Goal: Find specific page/section: Find specific page/section

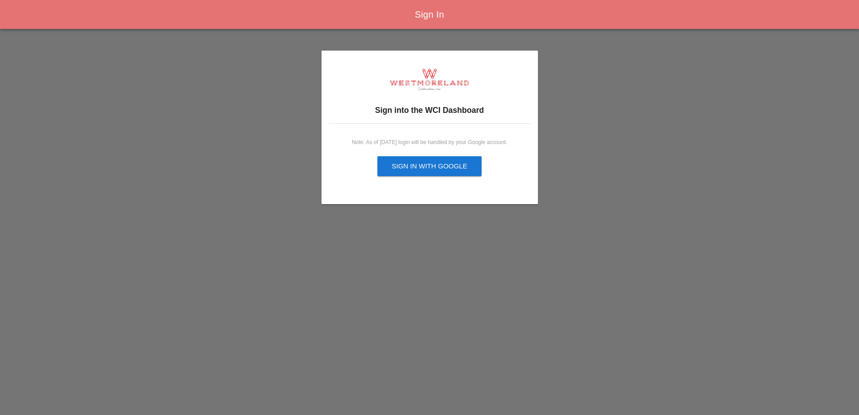
click at [407, 110] on h3 "Sign into the WCI Dashboard" at bounding box center [430, 110] width 202 height 12
click at [406, 168] on div "Sign in with Google" at bounding box center [430, 166] width 76 height 10
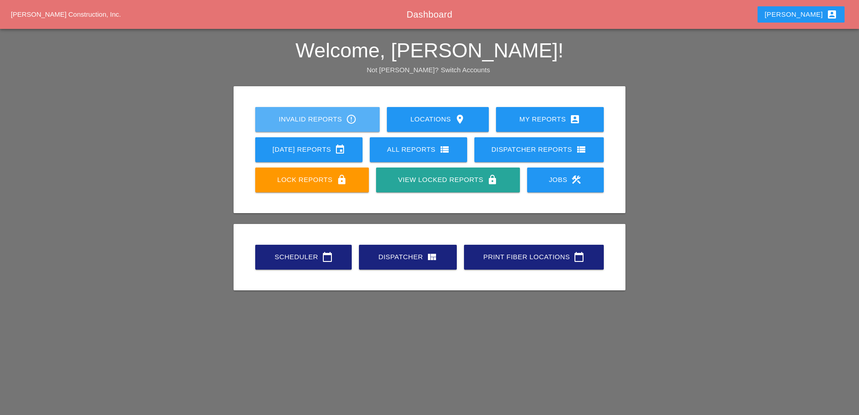
click at [318, 116] on div "Invalid Reports error_outline" at bounding box center [318, 119] width 96 height 11
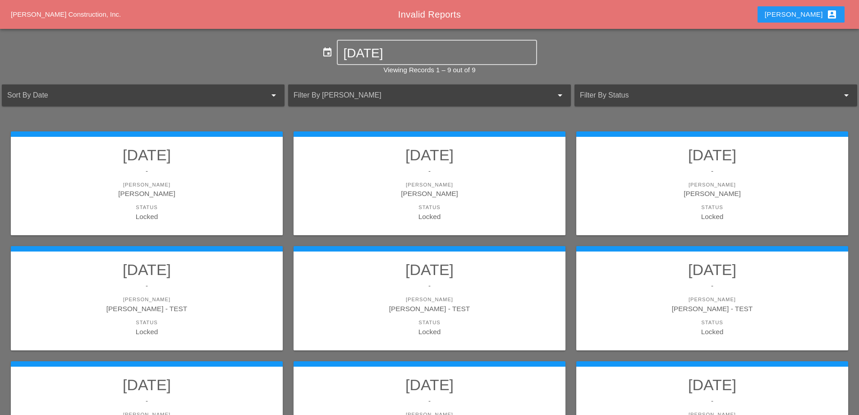
click at [253, 96] on div at bounding box center [130, 95] width 247 height 14
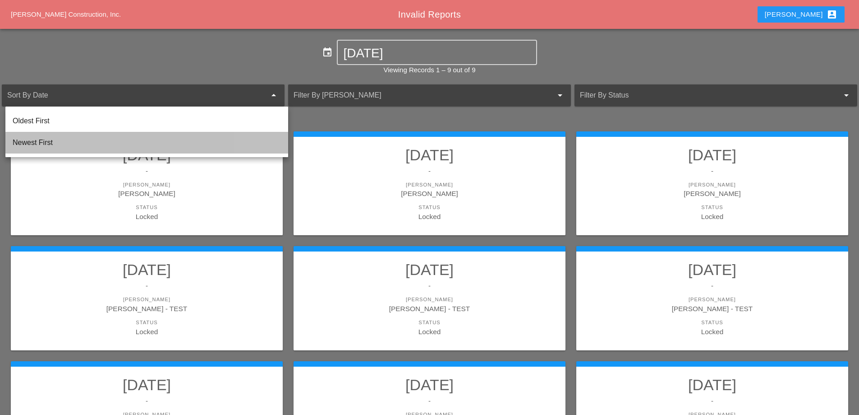
click at [59, 143] on div "Newest First" at bounding box center [147, 142] width 268 height 11
